Goal: Information Seeking & Learning: Learn about a topic

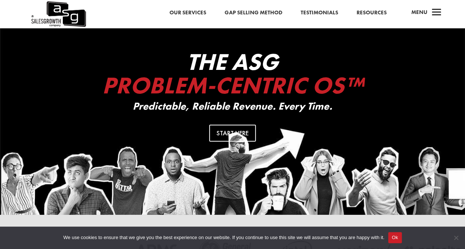
click at [262, 11] on link "Gap Selling Method" at bounding box center [254, 13] width 58 height 10
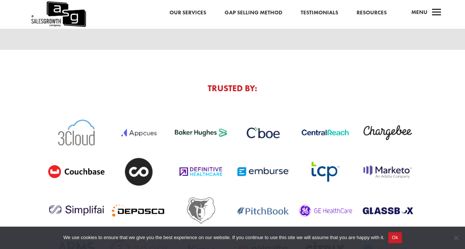
scroll to position [2571, 0]
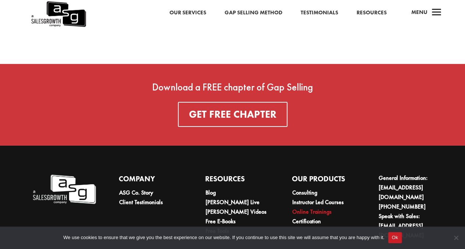
click at [321, 208] on link "Online Trainings" at bounding box center [311, 212] width 39 height 8
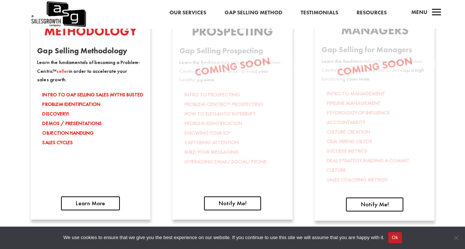
scroll to position [1145, 0]
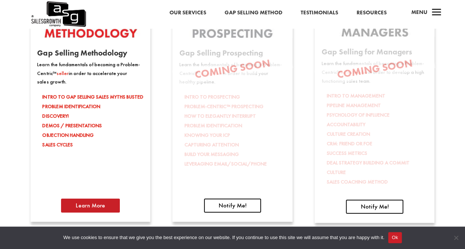
click at [104, 208] on link "Learn More" at bounding box center [90, 206] width 59 height 14
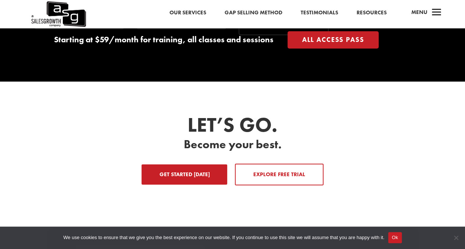
scroll to position [1073, 0]
